Goal: Task Accomplishment & Management: Manage account settings

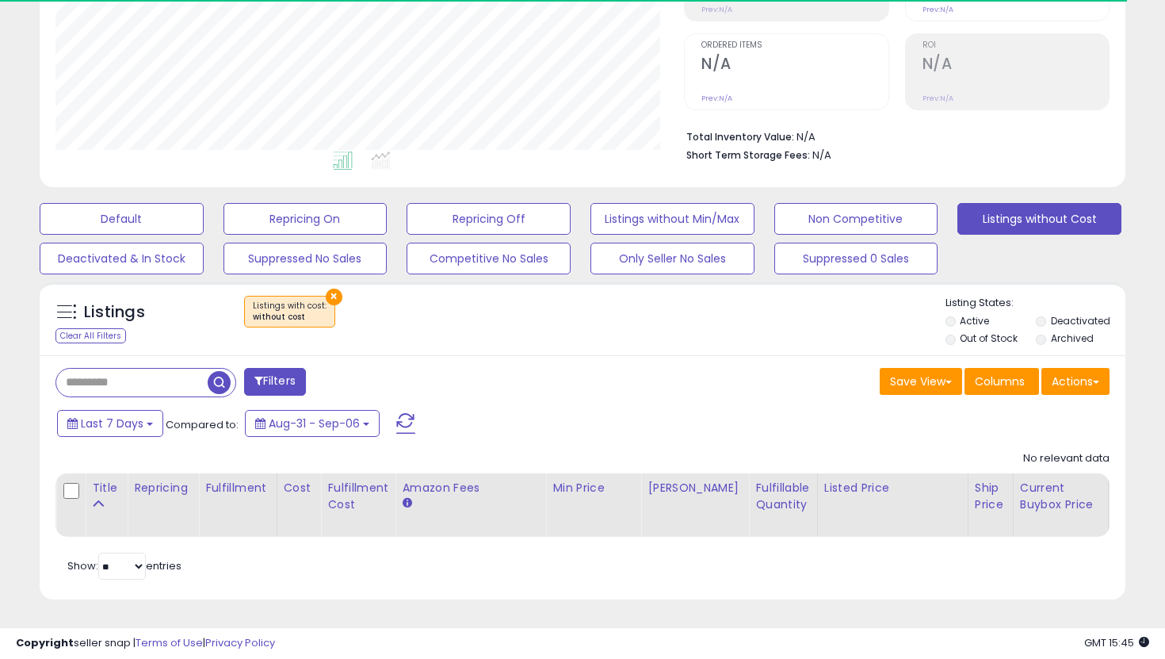
scroll to position [325, 629]
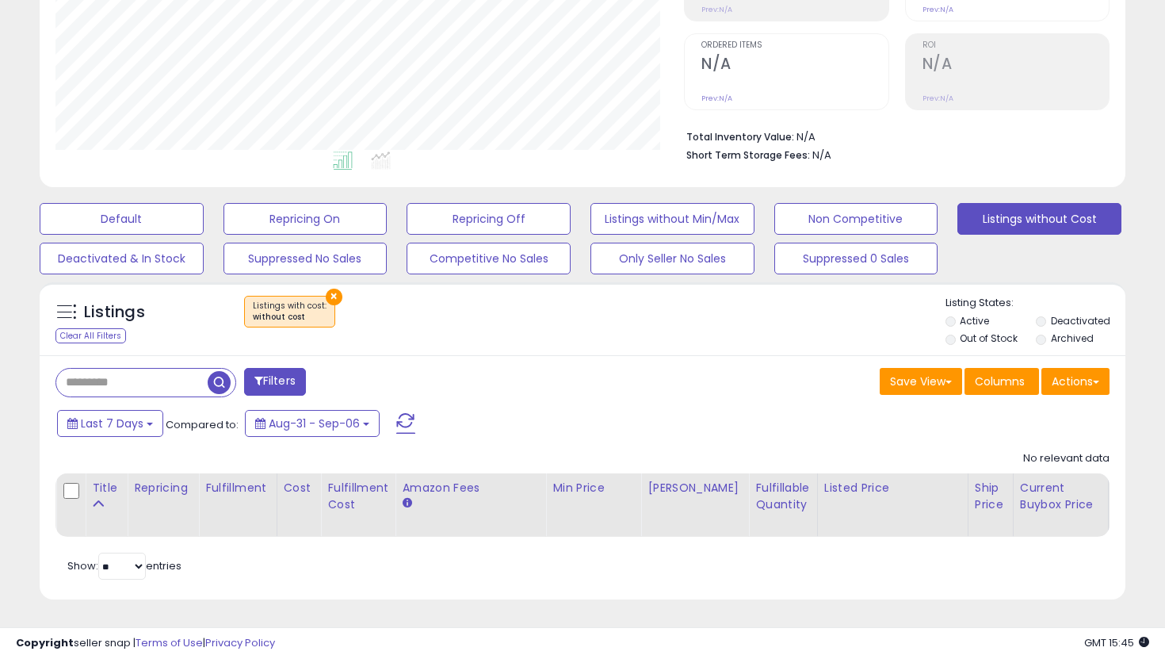
scroll to position [325, 629]
click at [966, 345] on label "Out of Stock" at bounding box center [989, 337] width 58 height 13
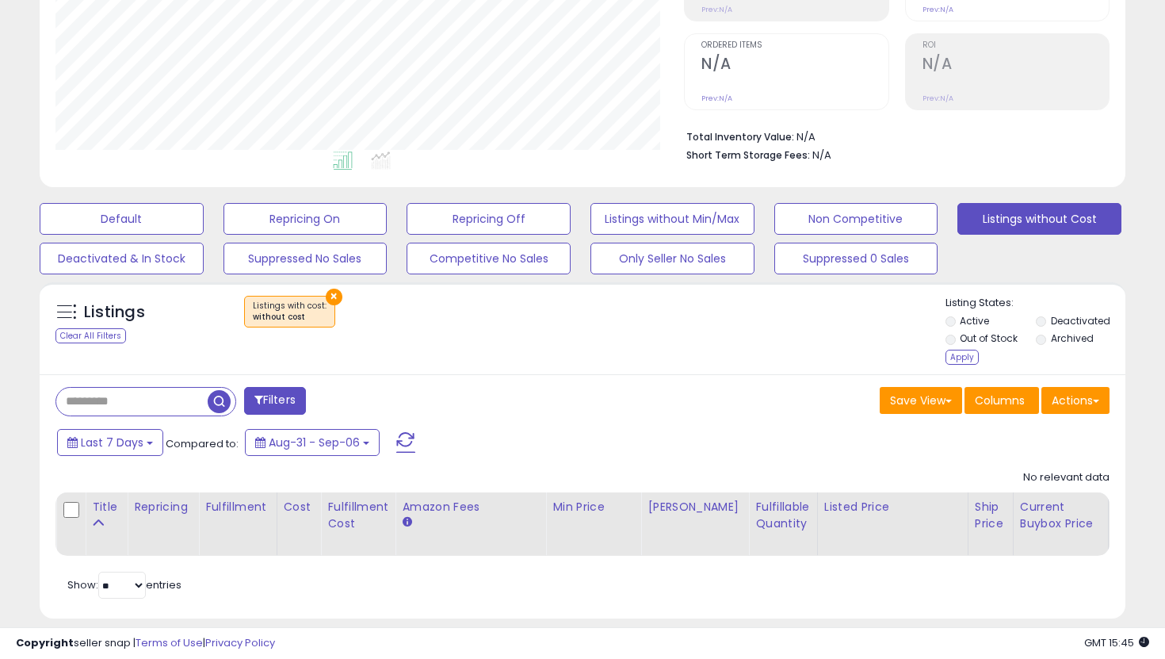
click at [957, 346] on li "Out of Stock" at bounding box center [990, 339] width 88 height 17
click at [956, 340] on li "Out of Stock" at bounding box center [990, 339] width 88 height 17
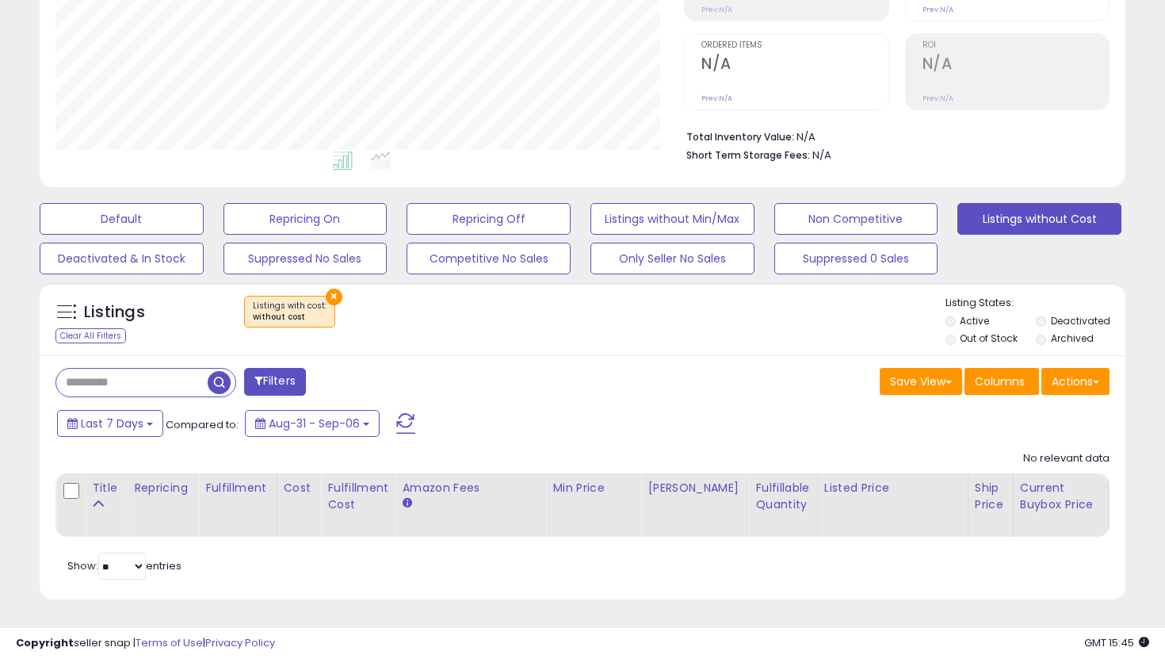
click at [956, 351] on div "Listings Clear All Filters × Listings with cost" at bounding box center [583, 318] width 1086 height 73
click at [667, 203] on button "Listings without Min/Max" at bounding box center [673, 219] width 164 height 32
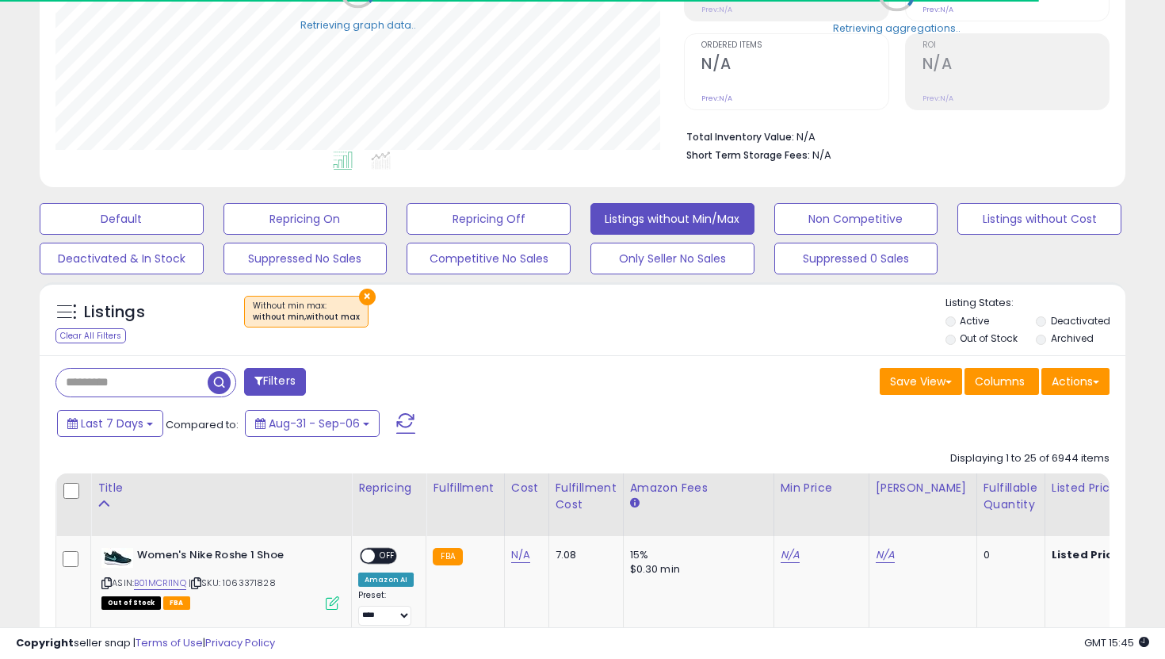
click at [985, 335] on label "Out of Stock" at bounding box center [989, 337] width 58 height 13
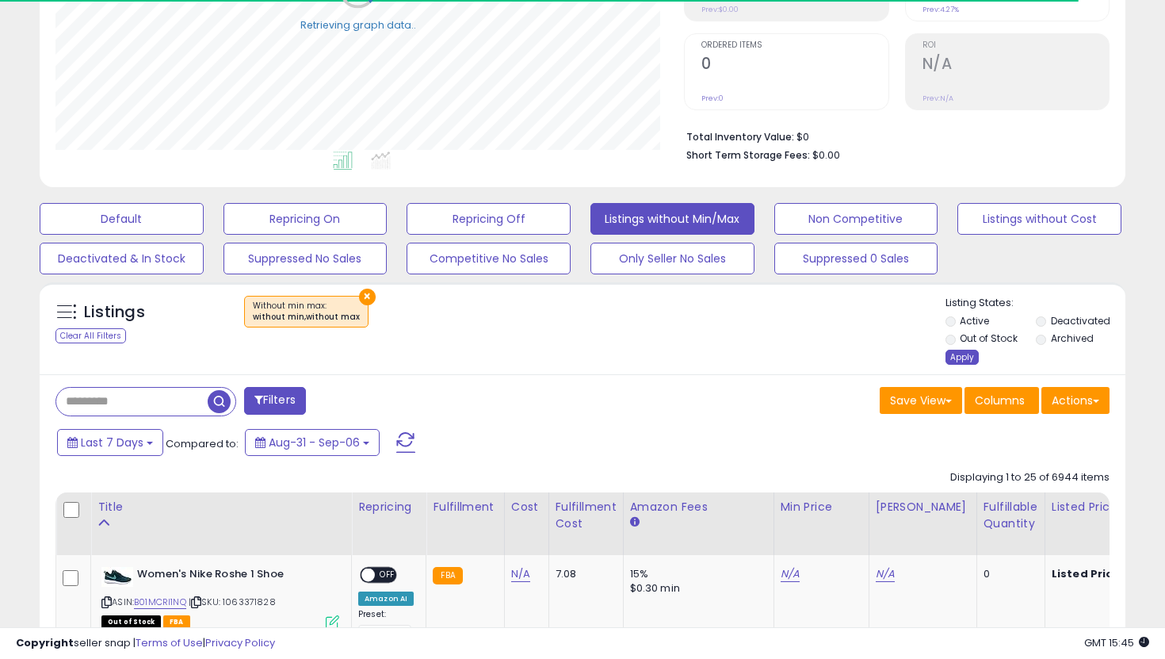
click at [965, 360] on div "Apply" at bounding box center [962, 357] width 33 height 15
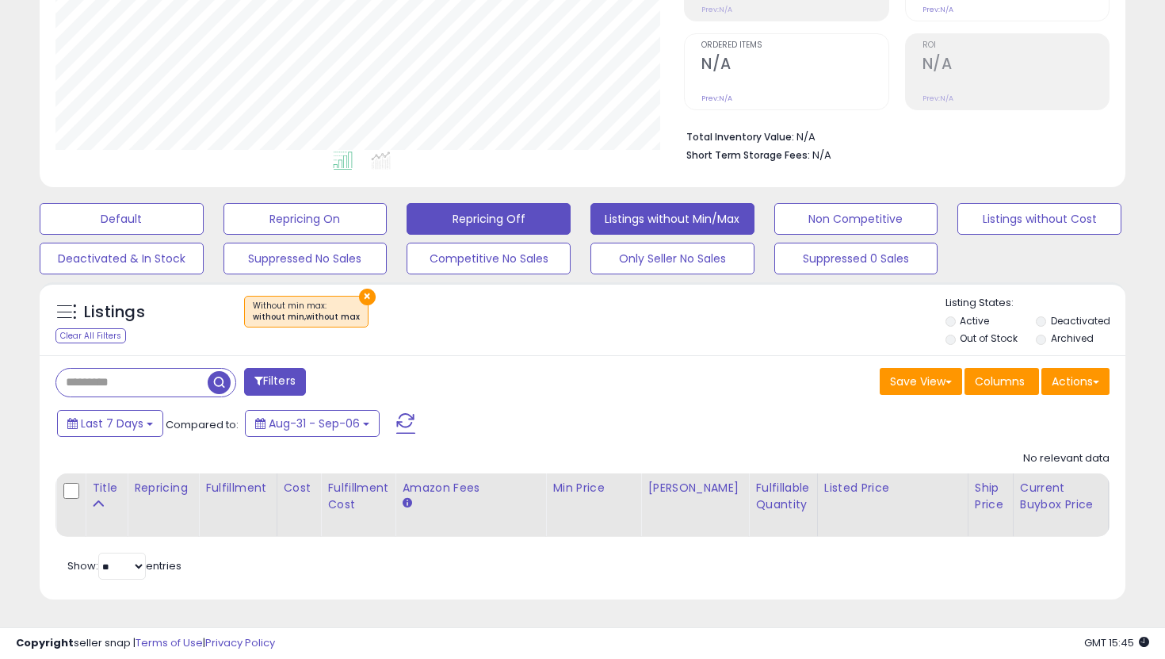
click at [490, 209] on button "Repricing Off" at bounding box center [489, 219] width 164 height 32
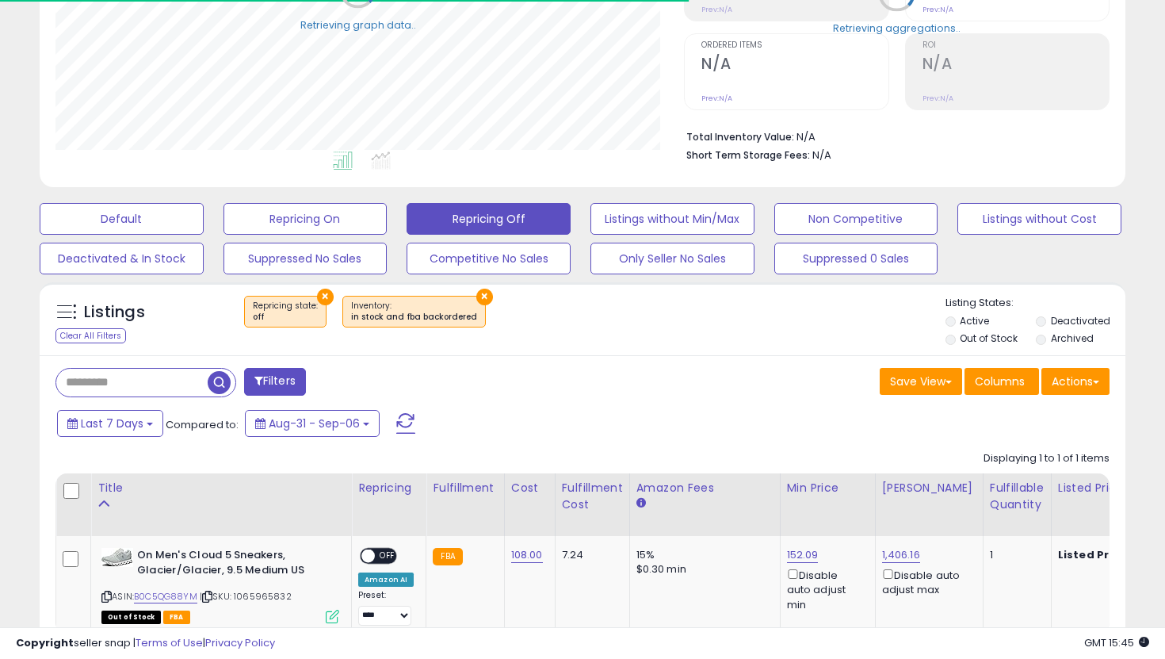
click at [959, 342] on li "Out of Stock" at bounding box center [990, 339] width 88 height 17
click at [956, 340] on li "Out of Stock" at bounding box center [990, 339] width 88 height 17
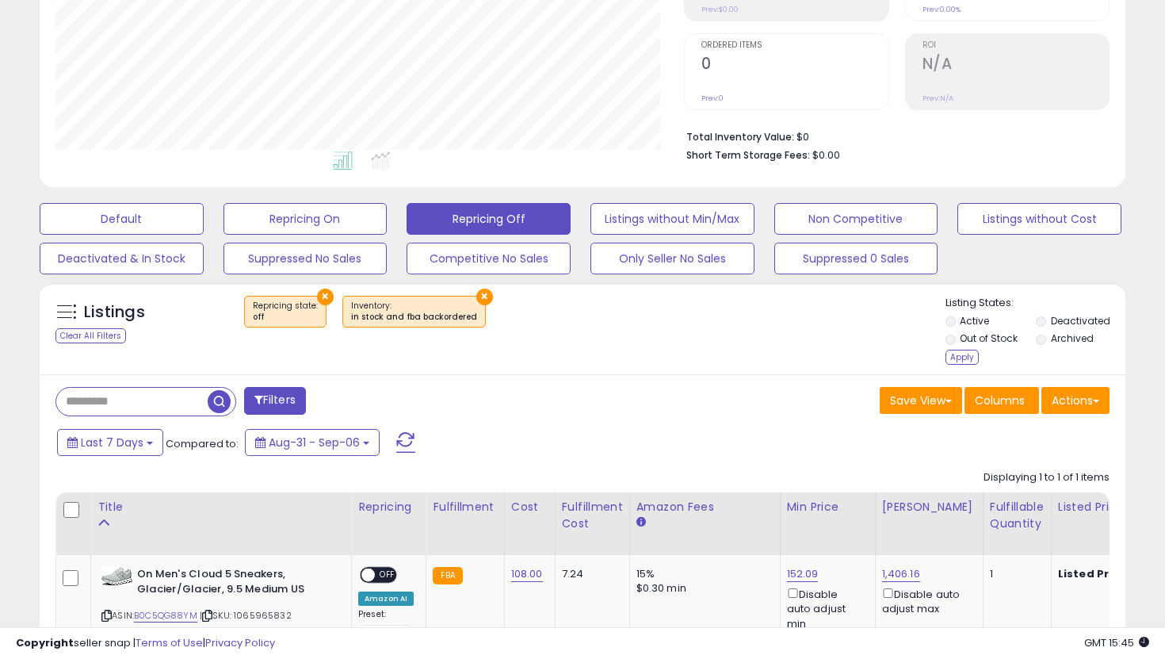
click at [962, 349] on li "Out of Stock" at bounding box center [990, 339] width 88 height 17
click at [959, 356] on div "Apply" at bounding box center [962, 357] width 33 height 15
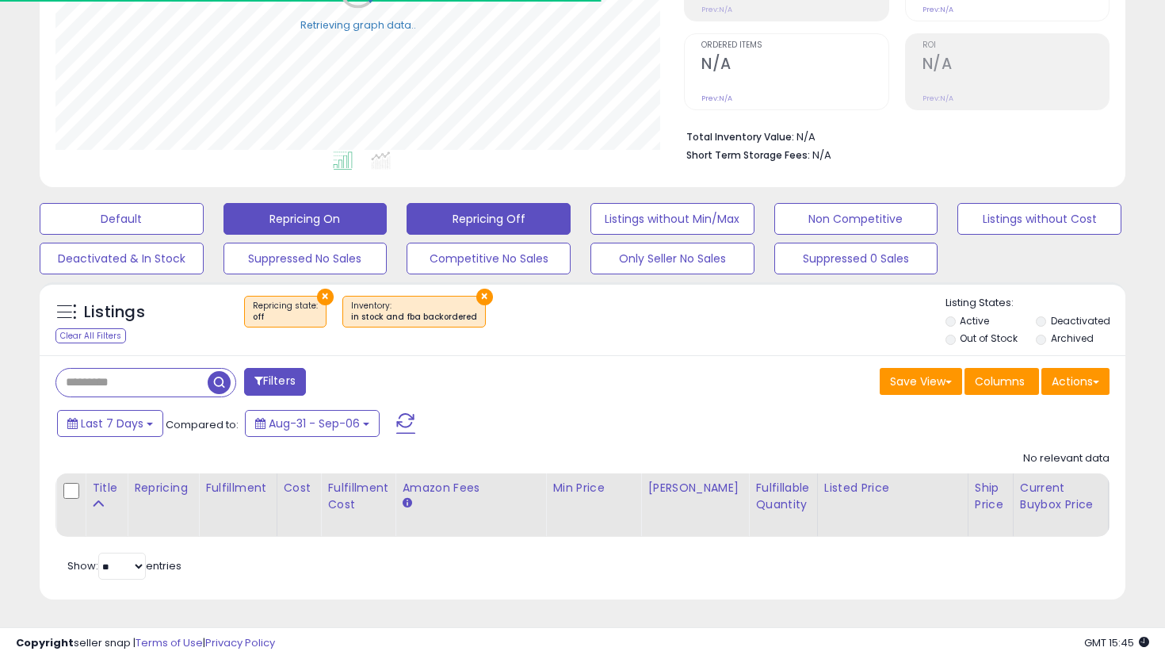
click at [347, 218] on button "Repricing On" at bounding box center [306, 219] width 164 height 32
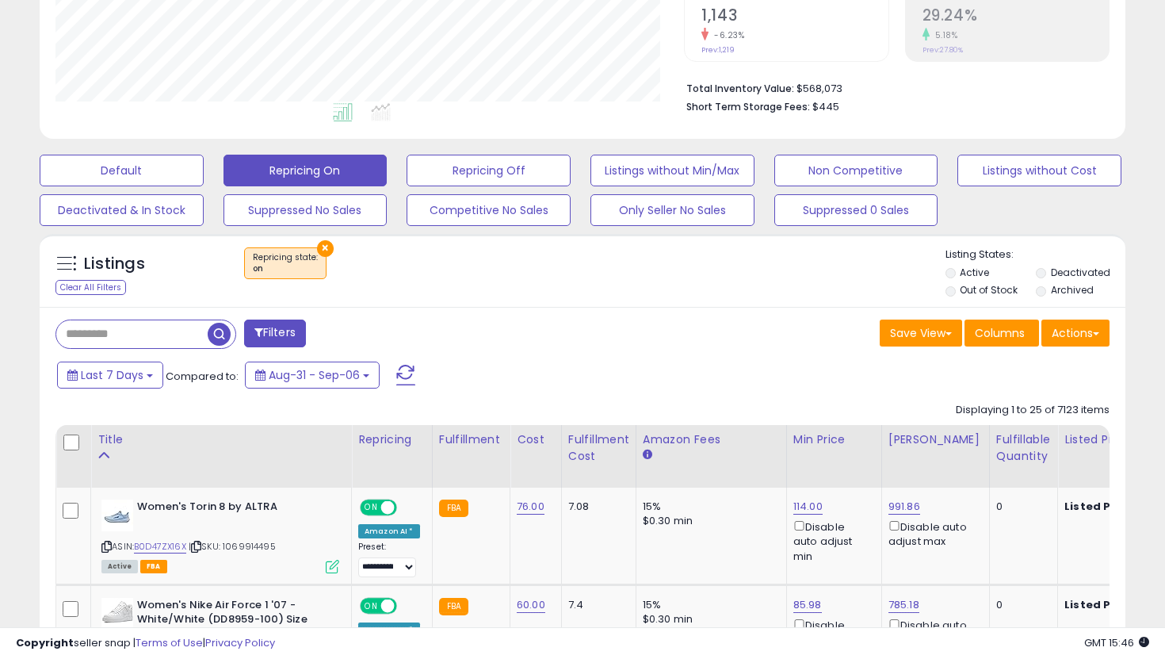
scroll to position [347, 0]
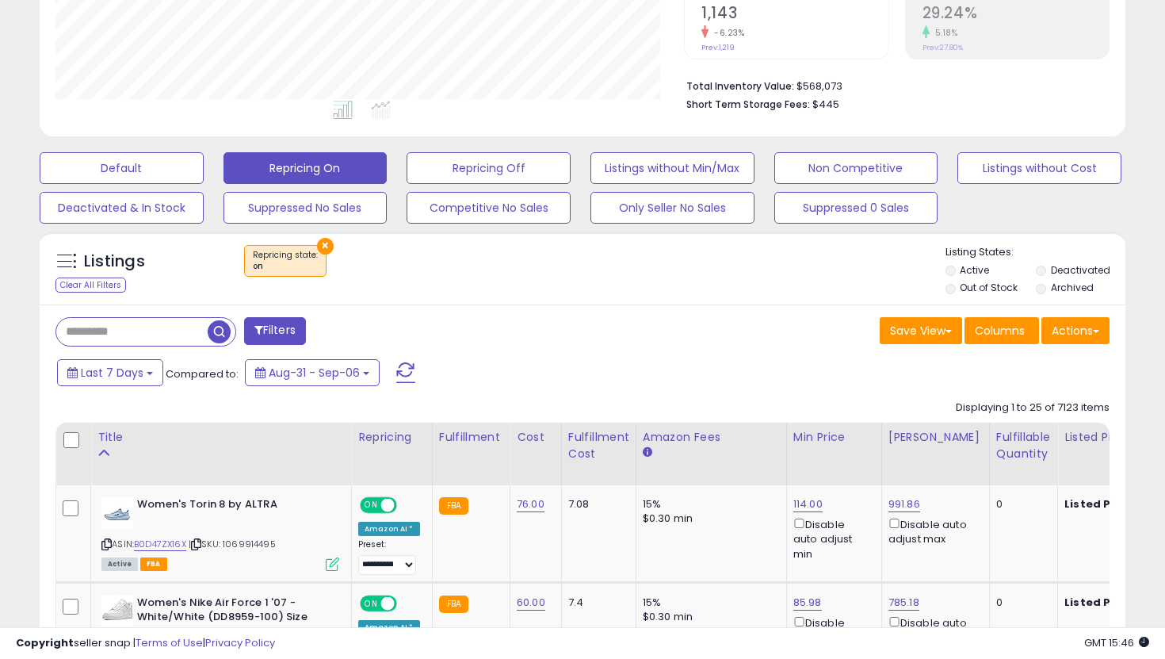
click at [988, 284] on label "Out of Stock" at bounding box center [989, 287] width 58 height 13
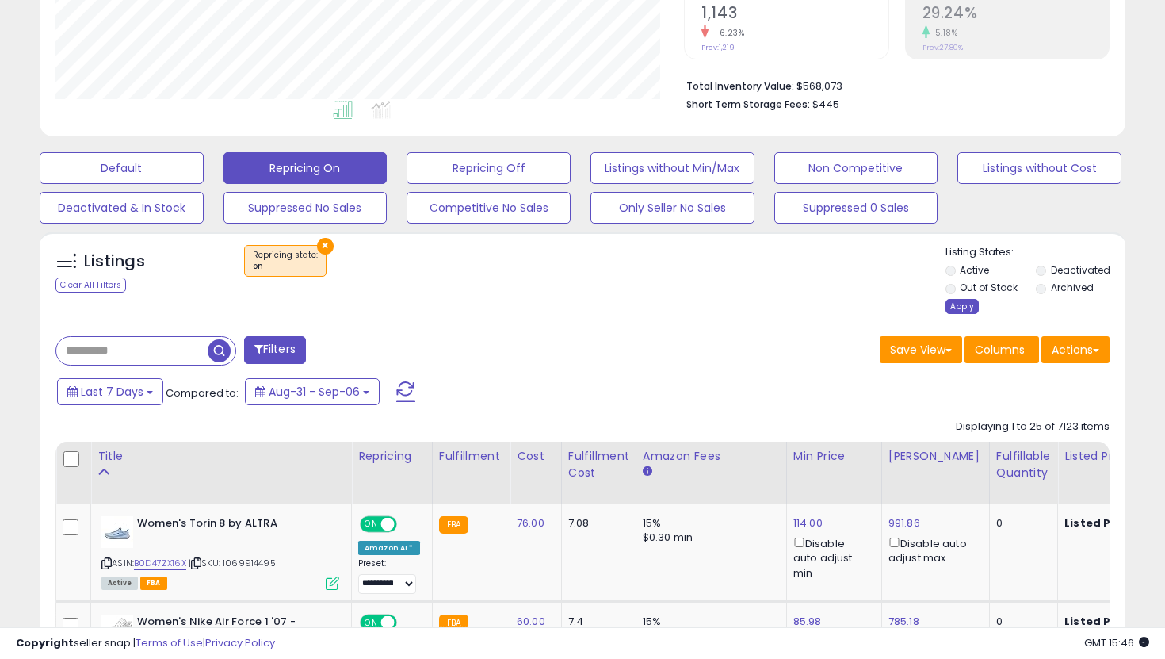
click at [968, 301] on div "Apply" at bounding box center [962, 306] width 33 height 15
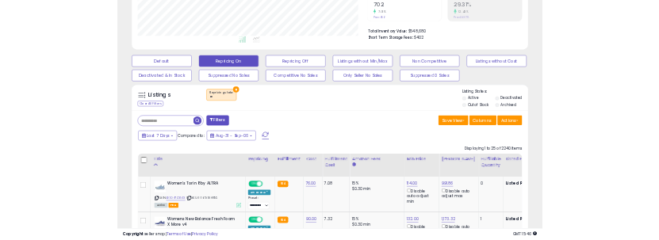
scroll to position [792508, 792246]
